Goal: Information Seeking & Learning: Learn about a topic

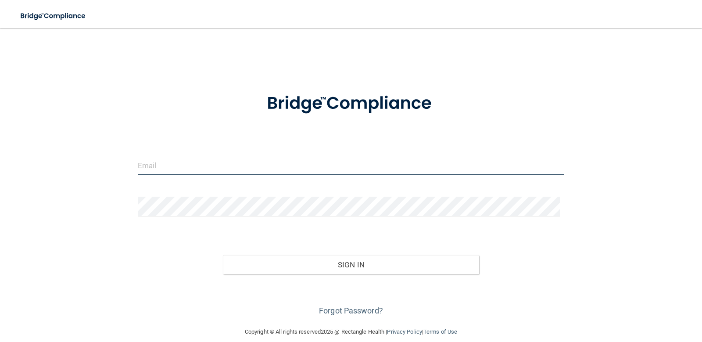
click at [198, 162] on input "email" at bounding box center [351, 165] width 427 height 20
type input "[EMAIL_ADDRESS][DOMAIN_NAME]"
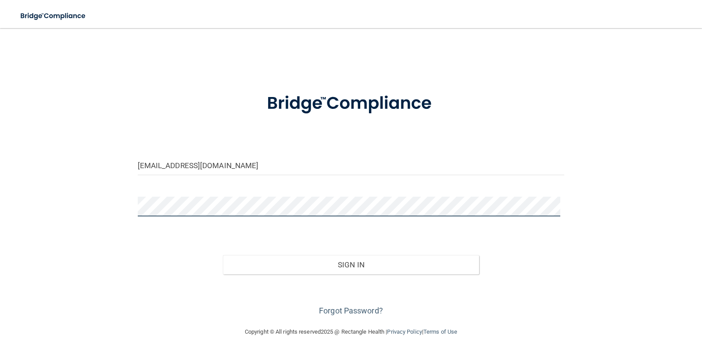
click at [223, 255] on button "Sign In" at bounding box center [351, 264] width 256 height 19
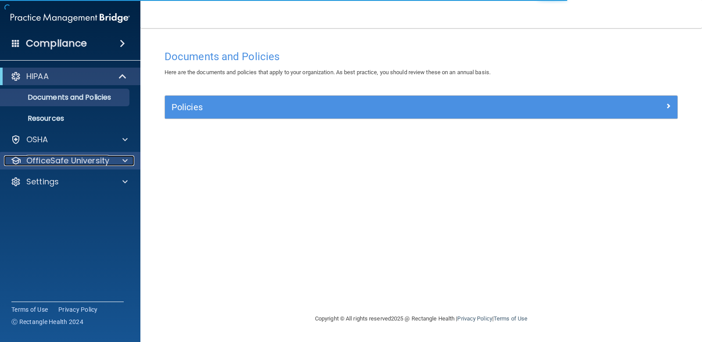
click at [64, 159] on p "OfficeSafe University" at bounding box center [67, 160] width 83 height 11
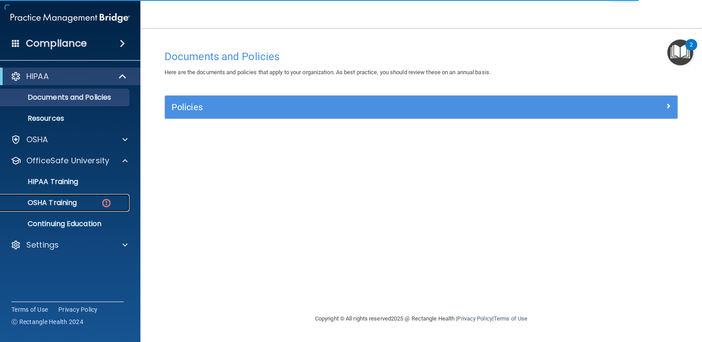
click at [63, 206] on p "OSHA Training" at bounding box center [41, 202] width 71 height 9
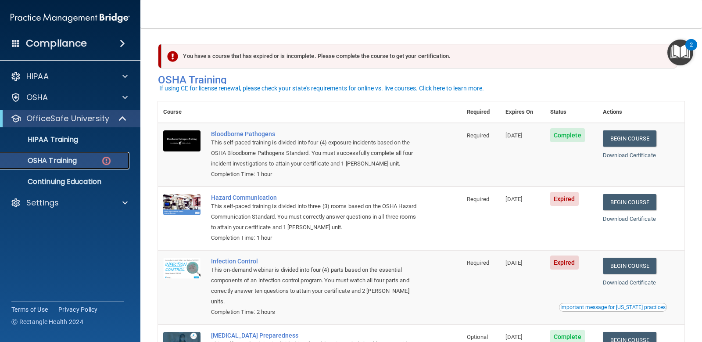
scroll to position [44, 0]
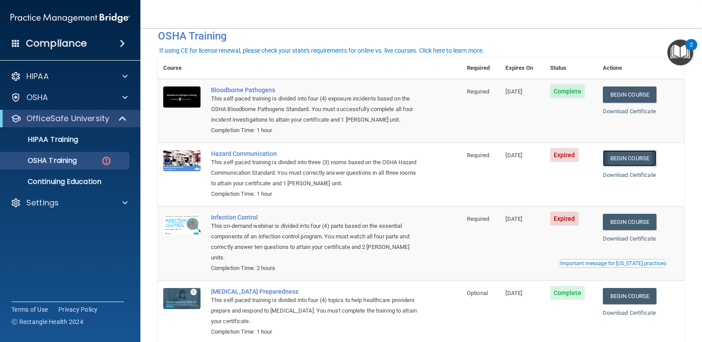
click at [616, 153] on link "Begin Course" at bounding box center [630, 158] width 54 height 16
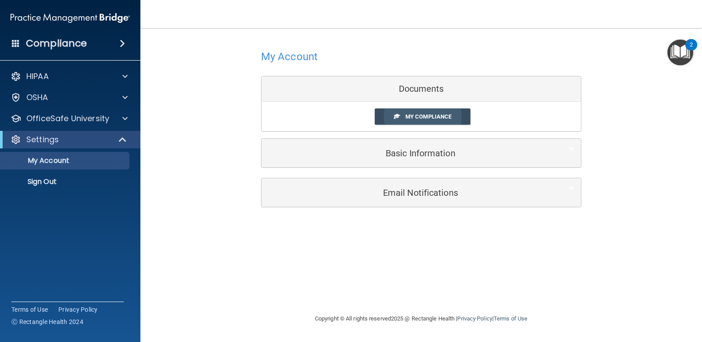
click at [428, 112] on link "My Compliance" at bounding box center [423, 116] width 96 height 16
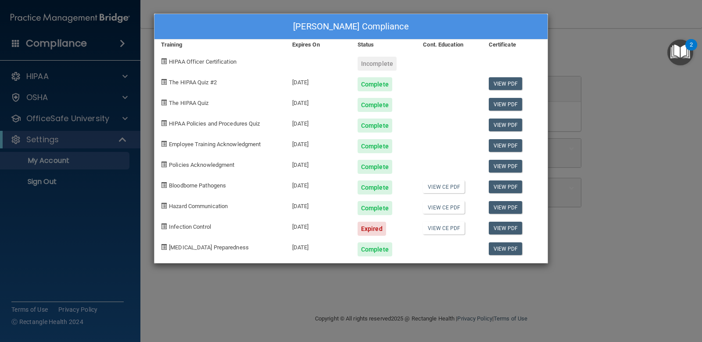
click at [630, 163] on div "Anel Cardenas's Compliance Training Expires On Status Cont. Education Certifica…" at bounding box center [351, 171] width 702 height 342
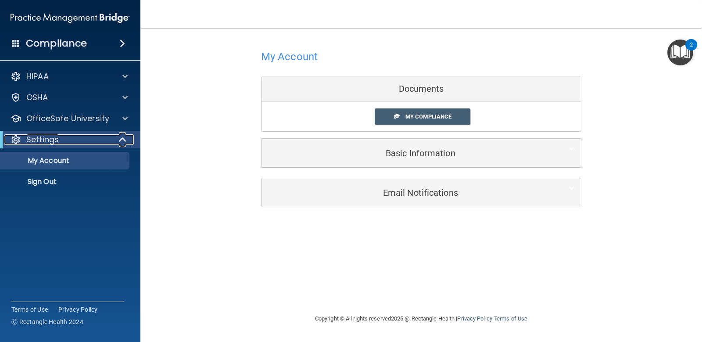
click at [118, 142] on div at bounding box center [123, 139] width 22 height 11
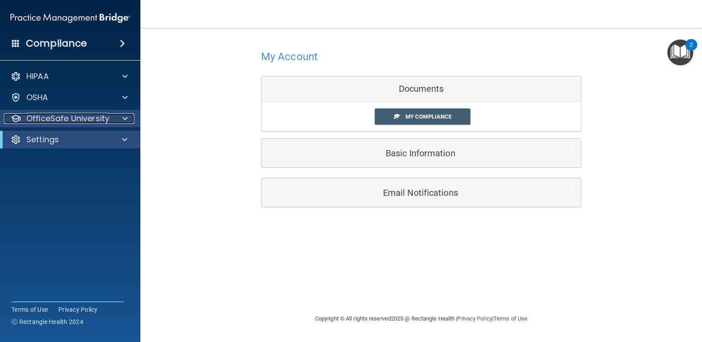
click at [113, 122] on div at bounding box center [124, 118] width 22 height 11
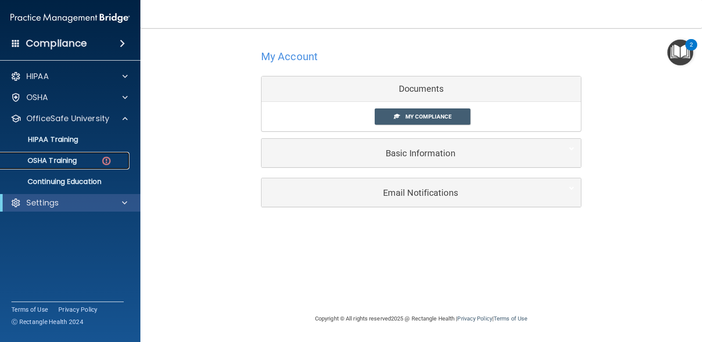
click at [79, 164] on div "OSHA Training" at bounding box center [66, 160] width 120 height 9
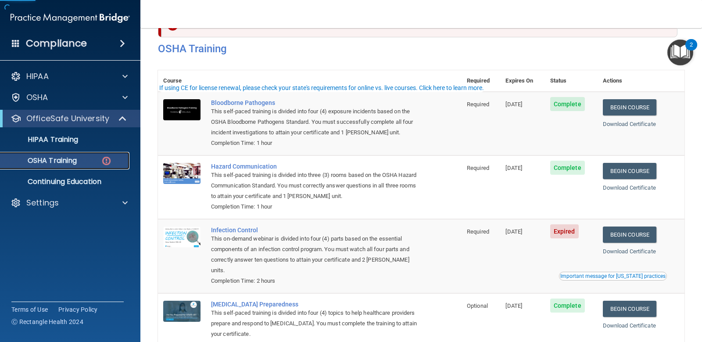
scroll to position [83, 0]
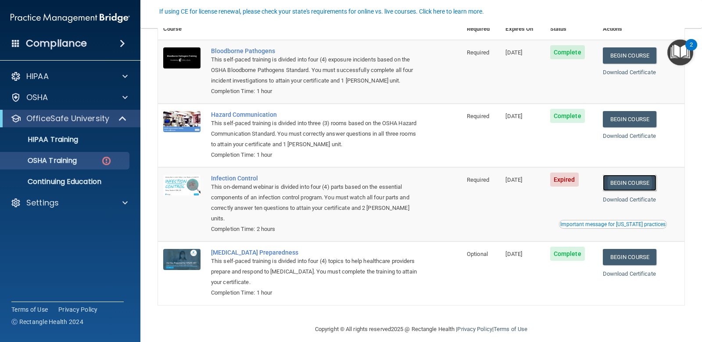
click at [619, 182] on link "Begin Course" at bounding box center [630, 183] width 54 height 16
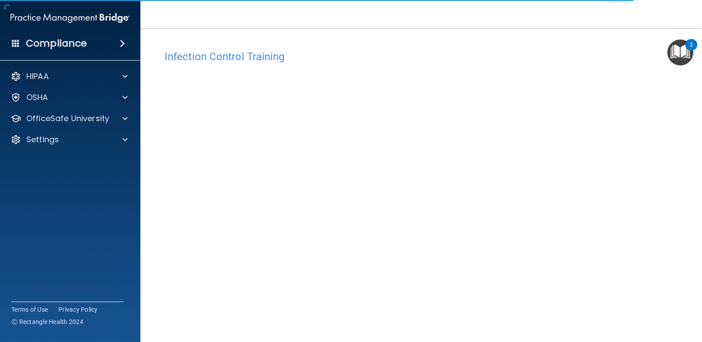
scroll to position [34, 0]
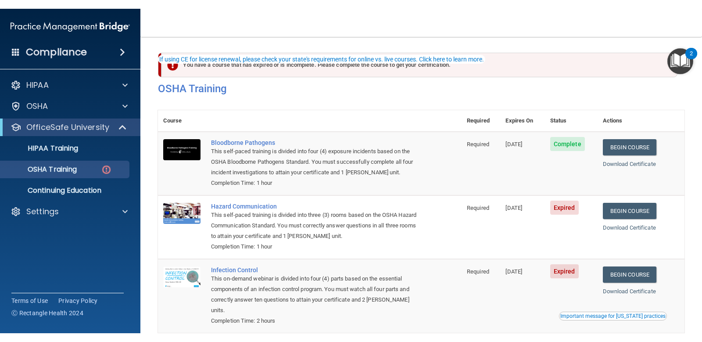
scroll to position [44, 0]
